Goal: Check status: Check status

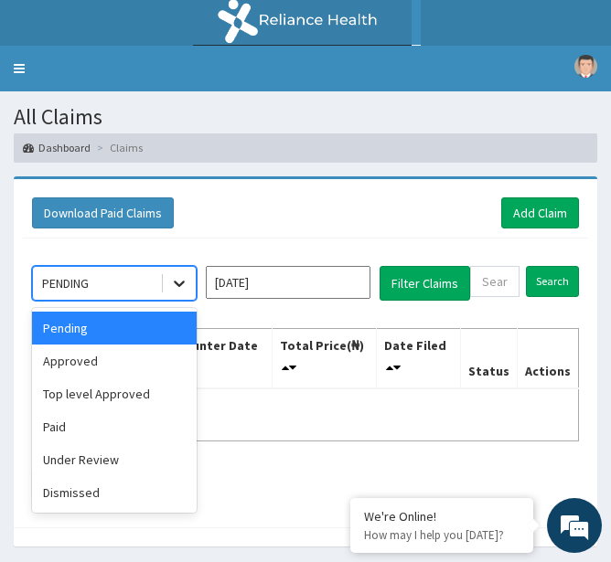
click at [173, 285] on icon at bounding box center [179, 283] width 18 height 18
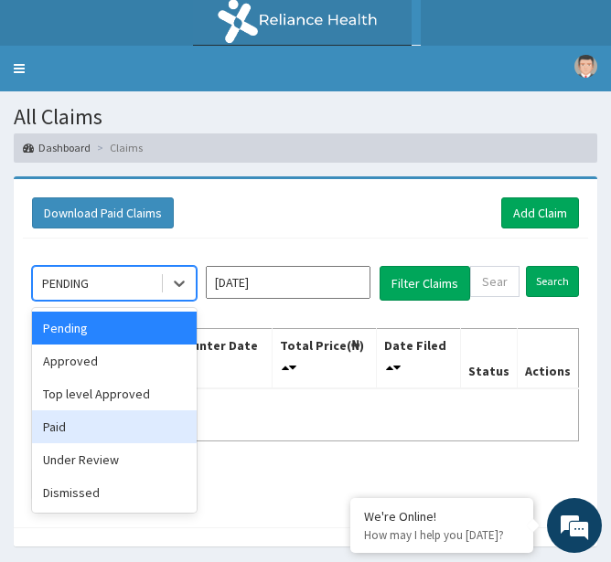
click at [74, 422] on div "Paid" at bounding box center [114, 427] width 165 height 33
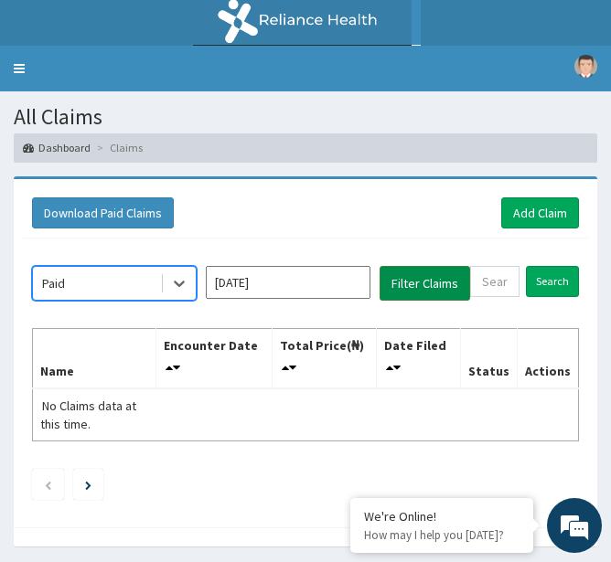
click at [420, 287] on button "Filter Claims" at bounding box center [424, 283] width 91 height 35
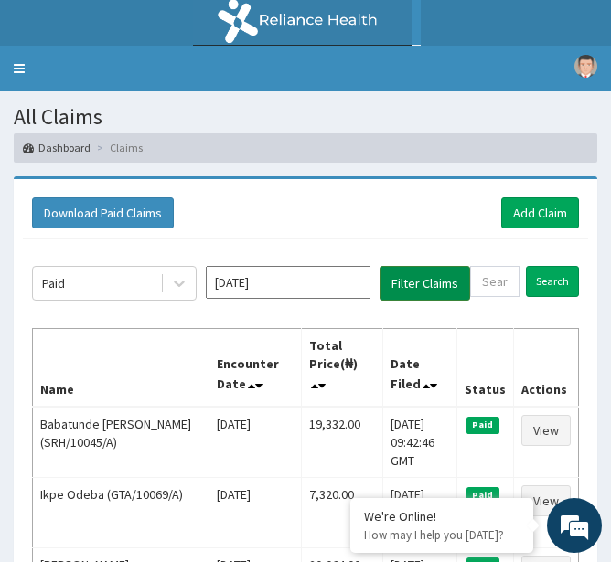
click at [420, 287] on button "Filter Claims" at bounding box center [424, 283] width 91 height 35
click at [499, 275] on input "text" at bounding box center [494, 281] width 49 height 31
paste input "VUL/10035/A"
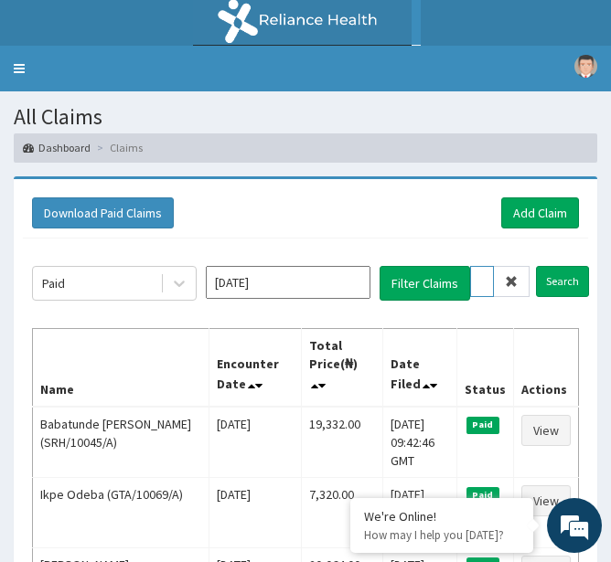
scroll to position [0, 66]
type input "VUL/10035/A"
click at [561, 273] on input "Search" at bounding box center [562, 281] width 53 height 31
